Goal: Information Seeking & Learning: Learn about a topic

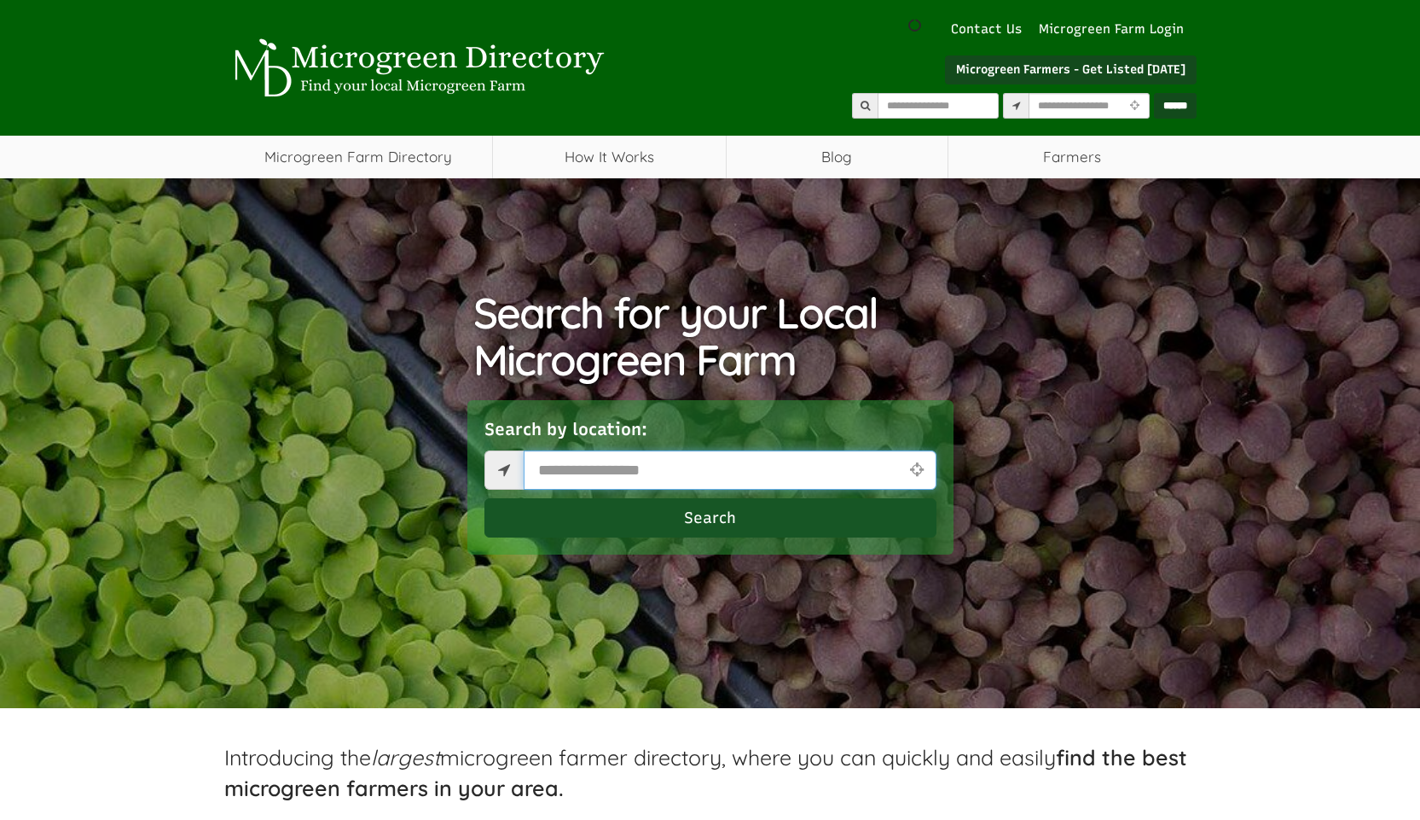
click at [687, 473] on input "text" at bounding box center [730, 469] width 413 height 39
type input "*"
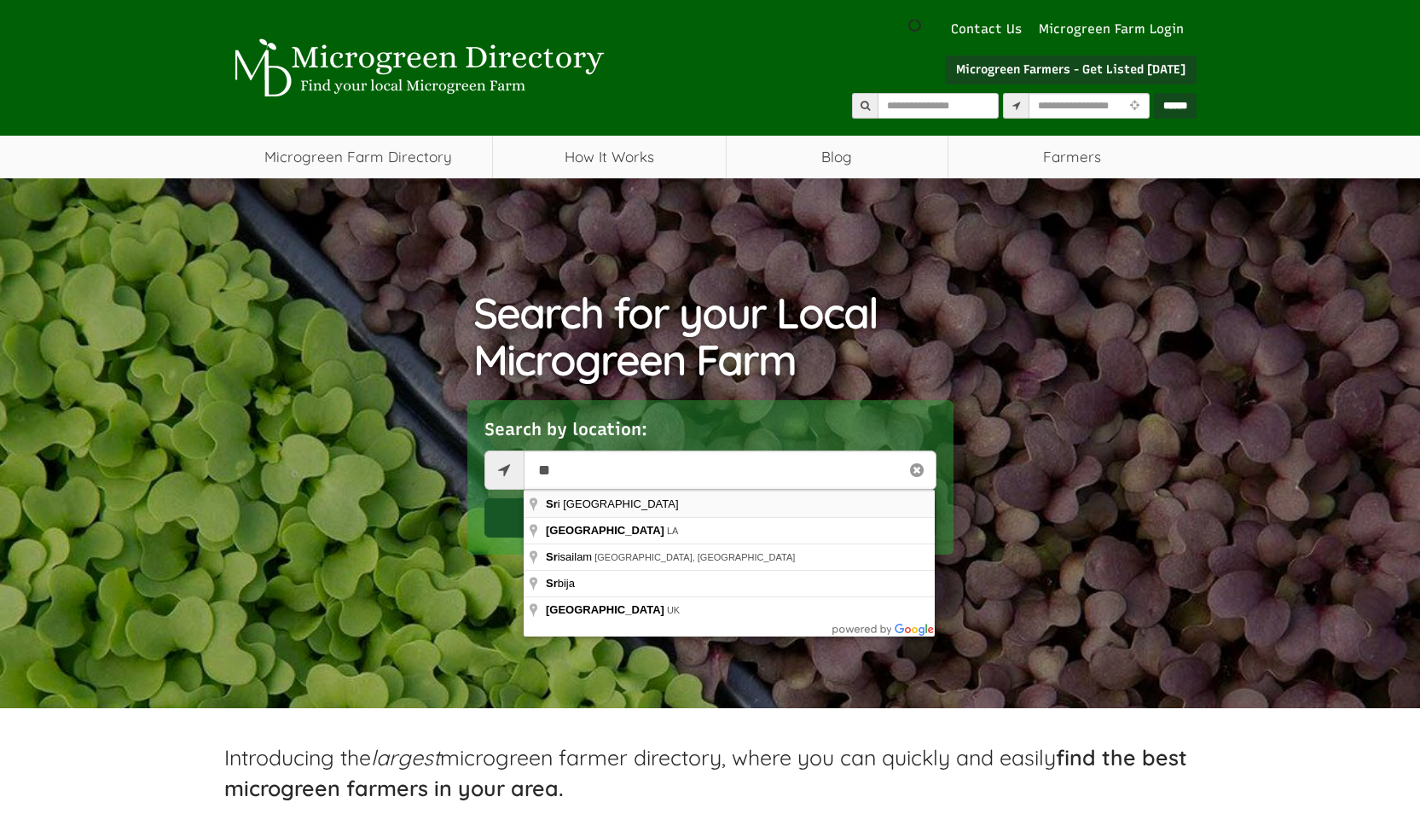
type input "*********"
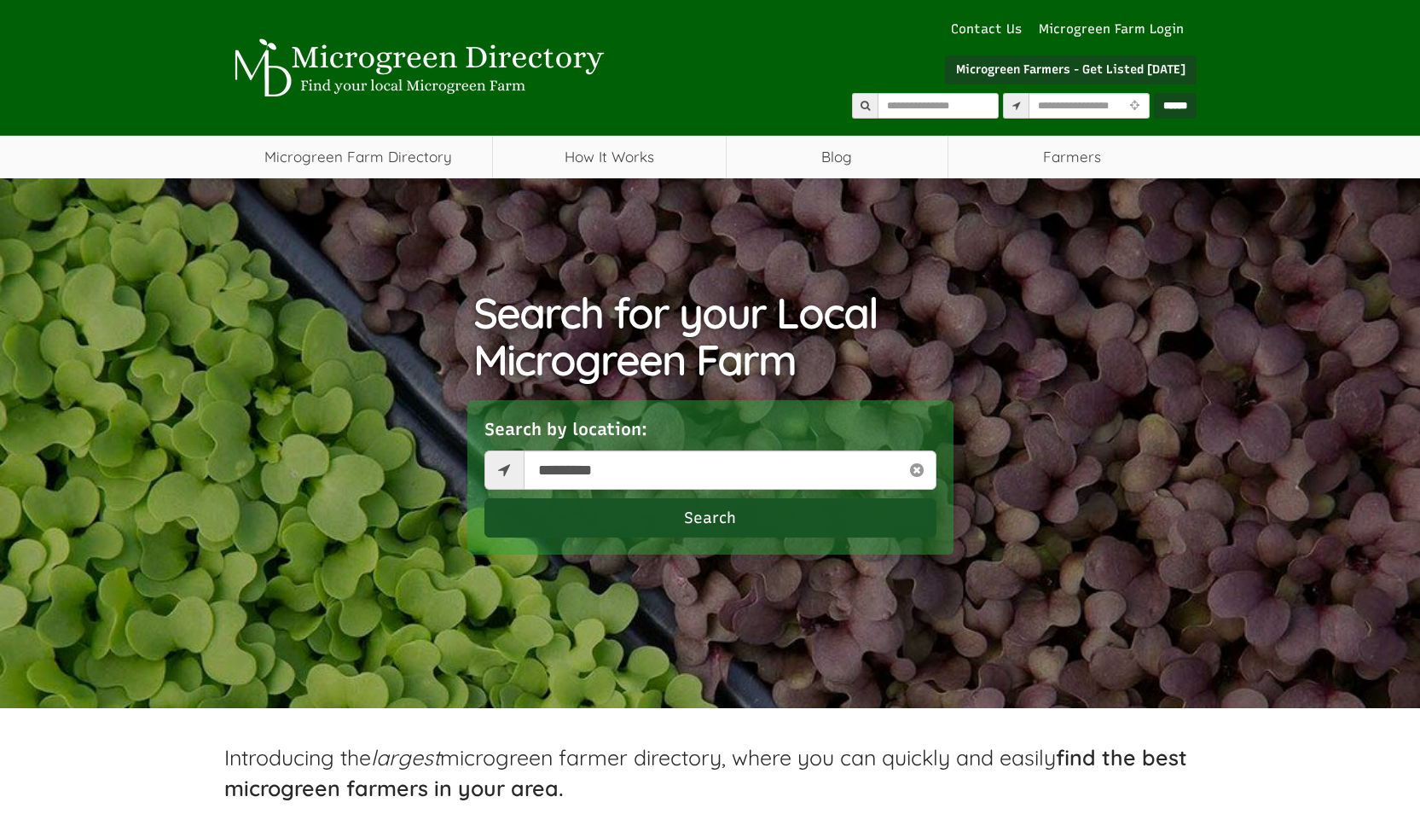
click at [719, 513] on button "Search" at bounding box center [710, 517] width 452 height 39
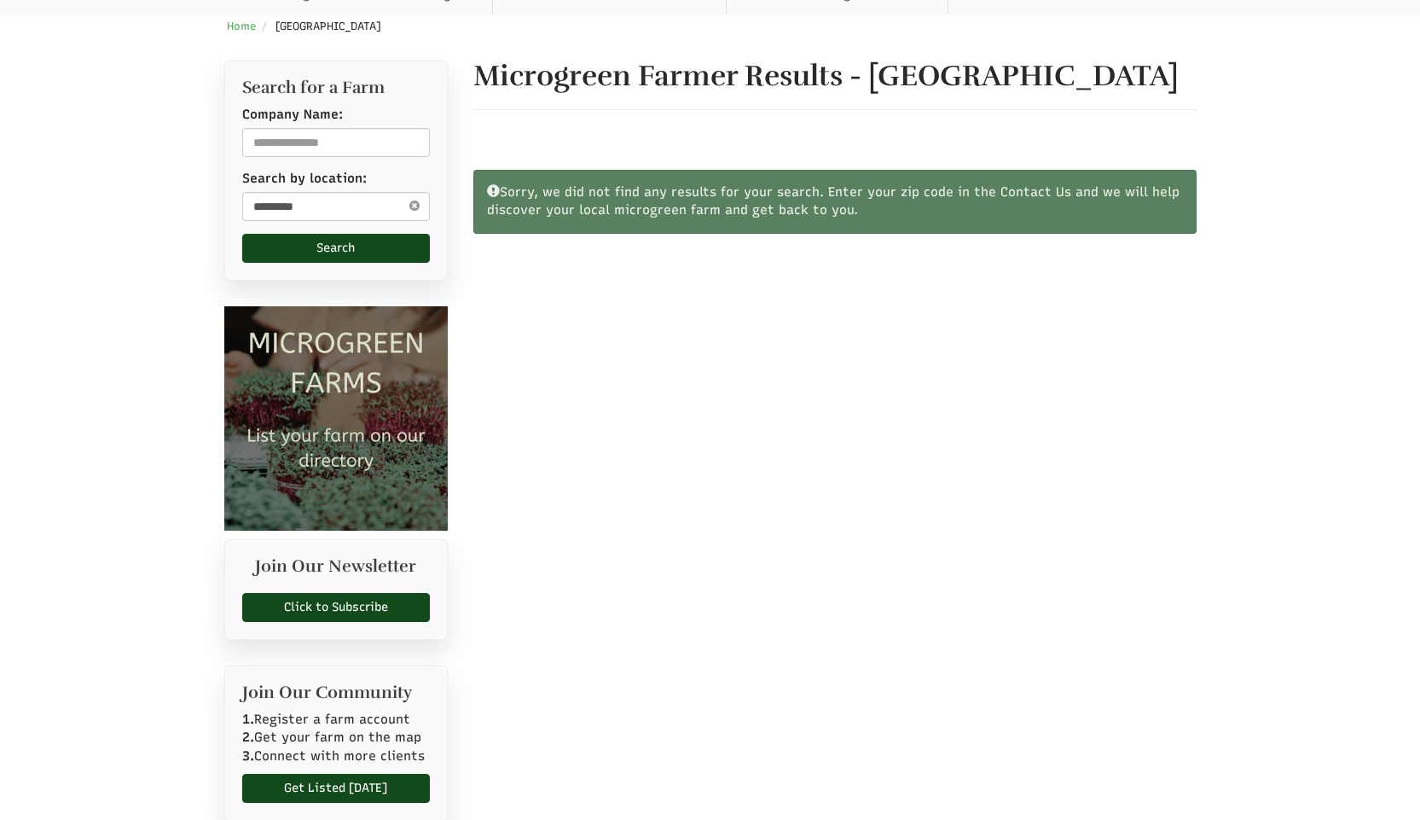
scroll to position [682, 0]
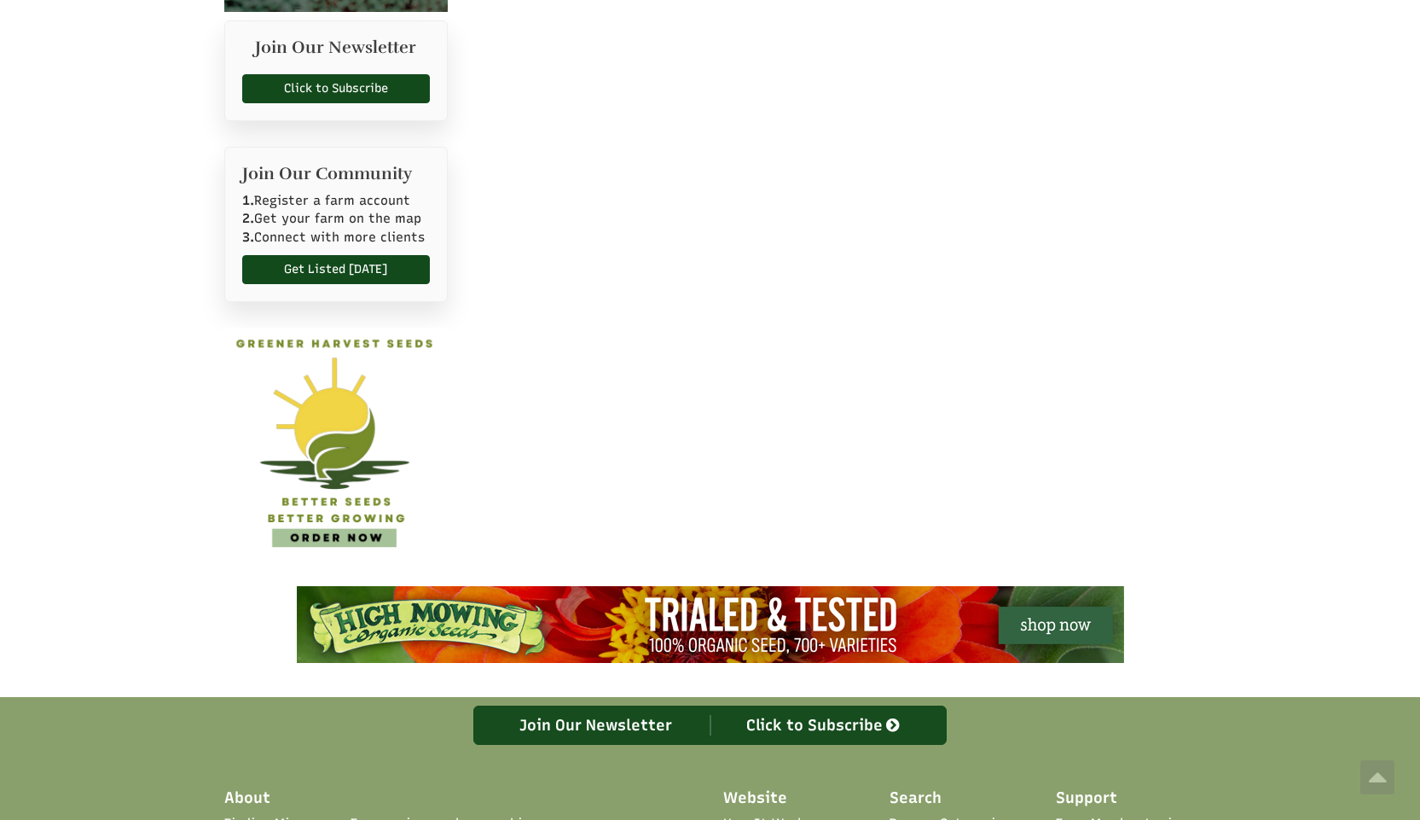
select select "Language Translate Widget"
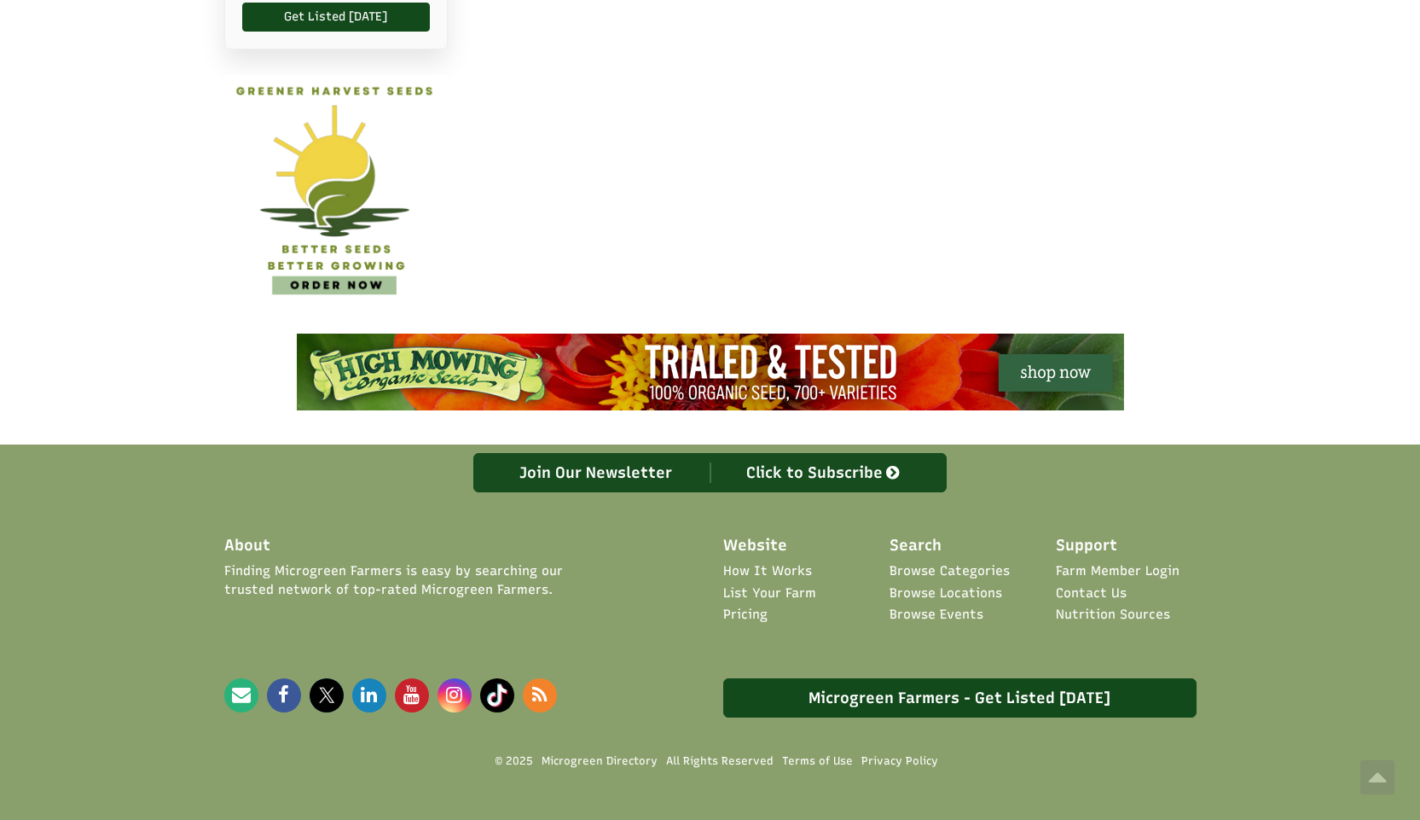
scroll to position [978, 0]
